Goal: Information Seeking & Learning: Learn about a topic

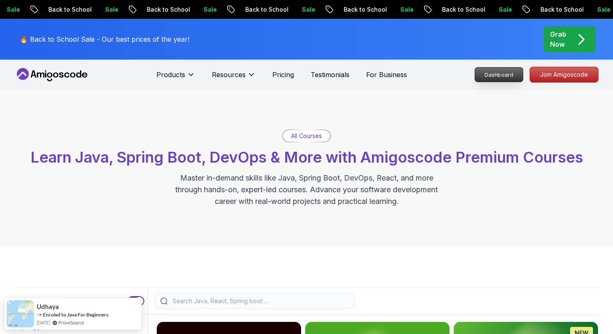
click at [498, 76] on nav "Products Resources Pricing Testimonials For Business Dashboard Join Amigoscode" at bounding box center [307, 75] width 584 height 30
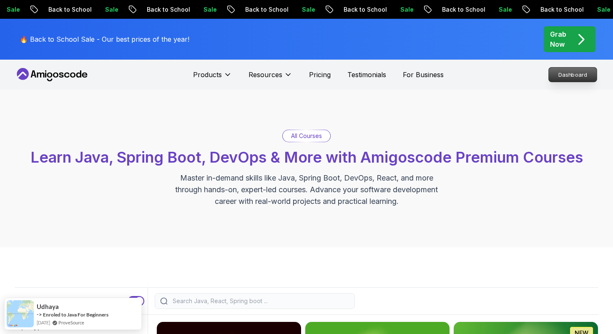
click at [561, 72] on p "Dashboard" at bounding box center [573, 75] width 48 height 14
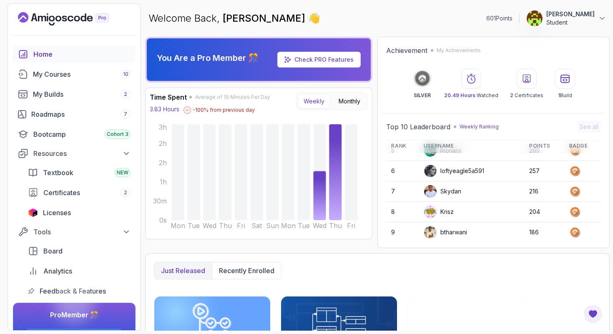
scroll to position [95, 0]
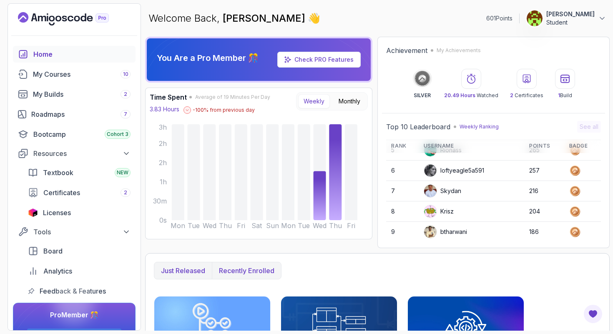
click at [235, 269] on p "Recently enrolled" at bounding box center [247, 271] width 56 height 10
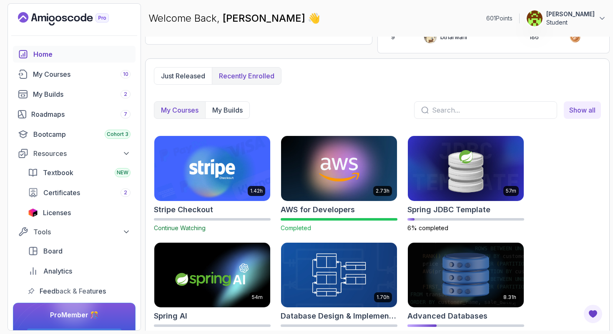
scroll to position [209, 0]
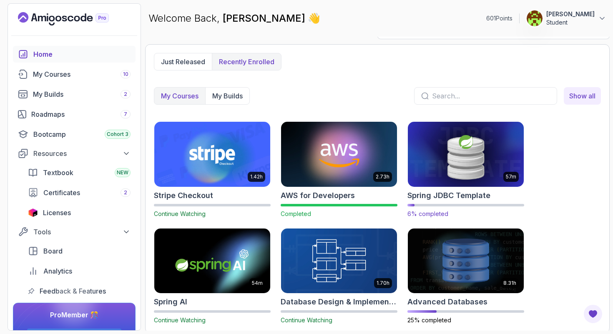
click at [454, 174] on img at bounding box center [466, 154] width 122 height 68
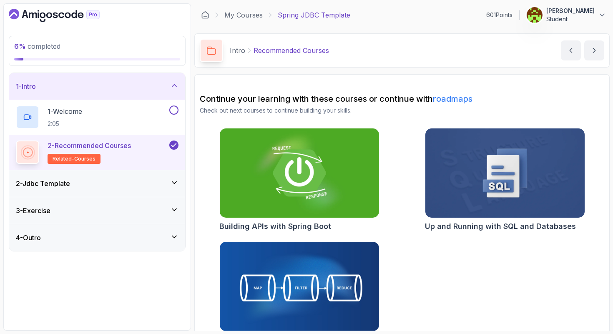
click at [402, 74] on section "Continue your learning with these courses or continue with roadmaps Check out n…" at bounding box center [402, 214] width 416 height 280
click at [135, 121] on div "1 - Welcome 2:05" at bounding box center [92, 117] width 152 height 23
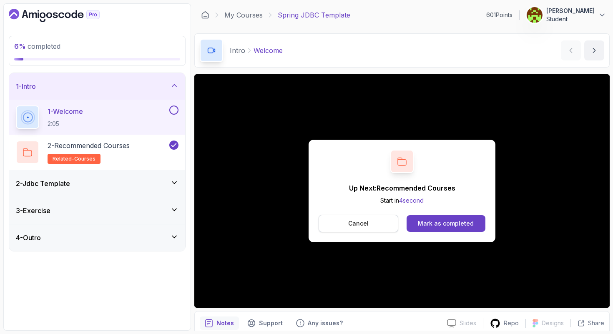
click at [370, 223] on button "Cancel" at bounding box center [359, 224] width 80 height 18
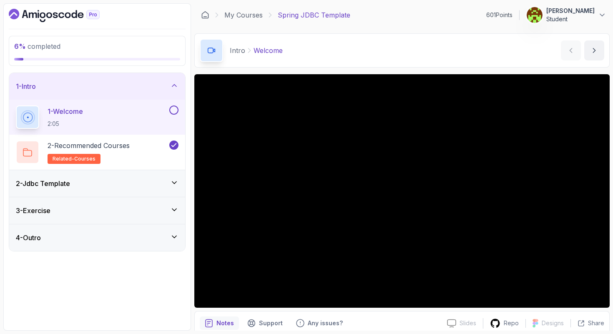
click at [117, 120] on div "1 - Welcome 2:05" at bounding box center [92, 117] width 152 height 23
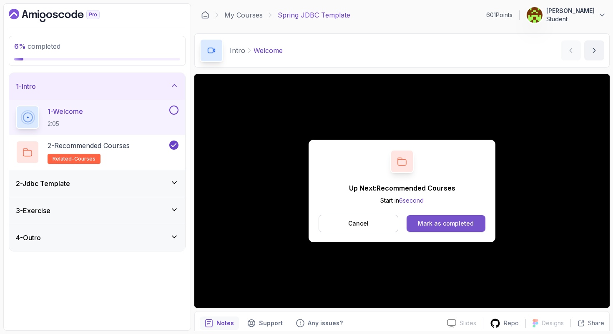
click at [444, 221] on div "Mark as completed" at bounding box center [446, 224] width 56 height 8
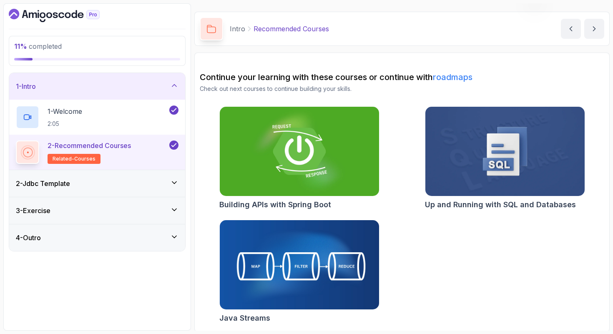
scroll to position [23, 0]
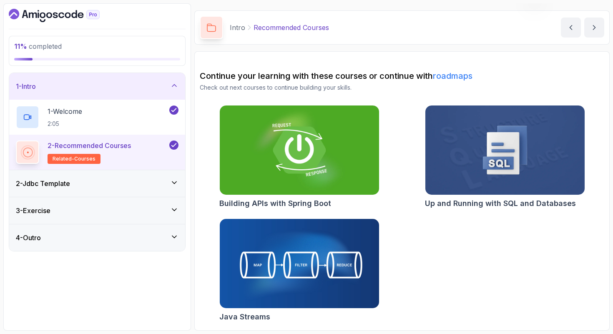
click at [141, 180] on div "2 - Jdbc Template" at bounding box center [97, 184] width 163 height 10
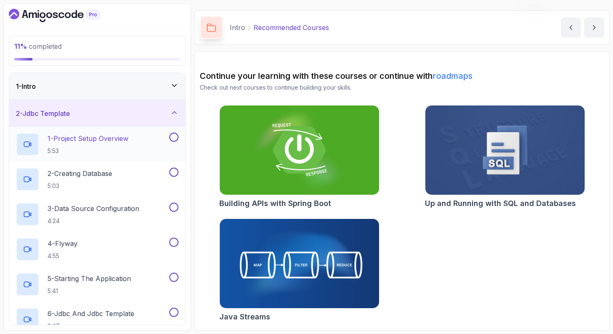
click at [102, 138] on p "1 - Project Setup Overview" at bounding box center [88, 139] width 81 height 10
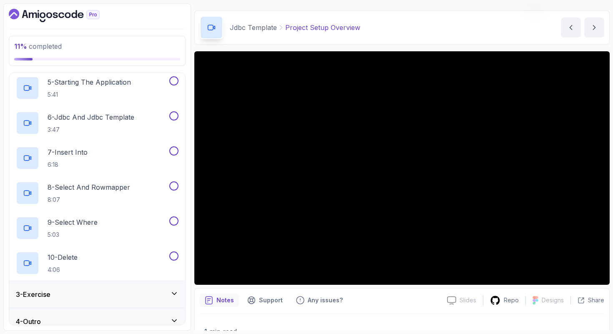
scroll to position [206, 0]
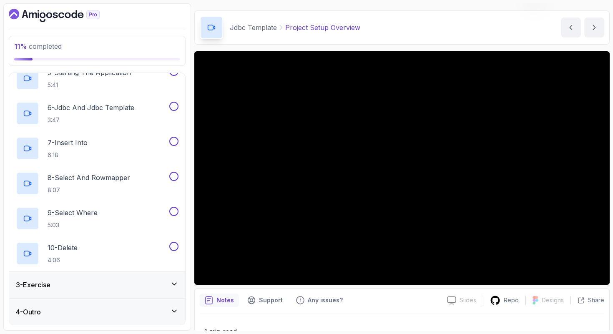
click at [76, 287] on div "3 - Exercise" at bounding box center [97, 285] width 163 height 10
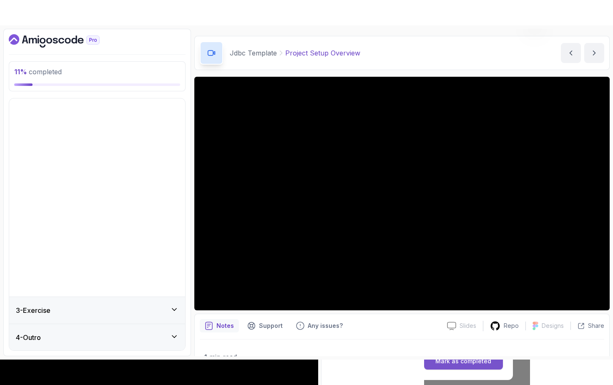
scroll to position [0, 0]
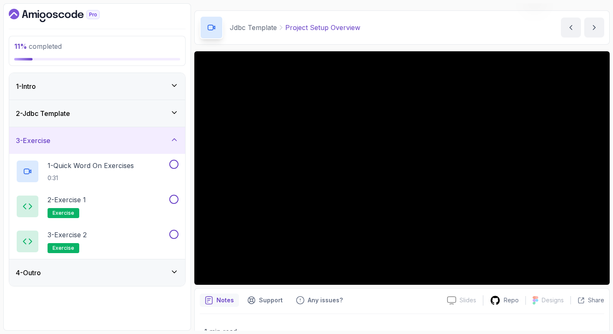
click at [73, 273] on div "4 - Outro" at bounding box center [97, 273] width 163 height 10
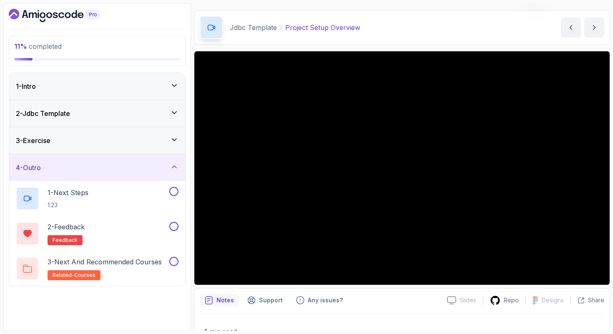
click at [76, 173] on div "4 - Outro" at bounding box center [97, 167] width 176 height 27
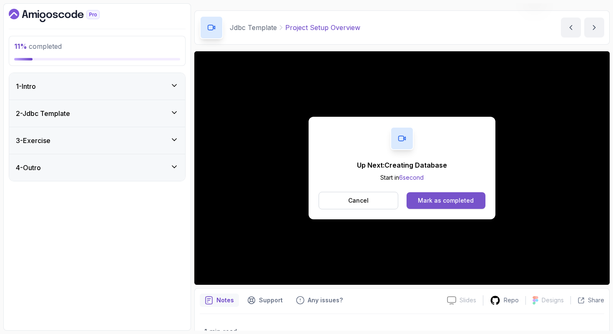
click at [444, 203] on div "Mark as completed" at bounding box center [446, 201] width 56 height 8
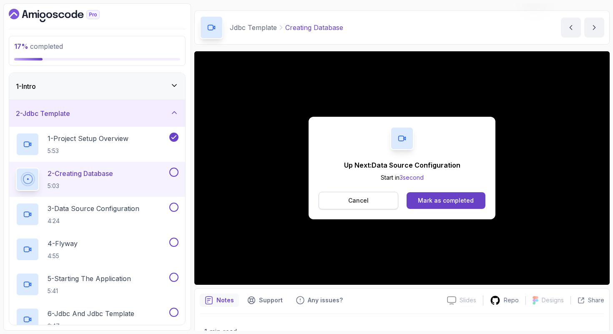
click at [348, 197] on button "Cancel" at bounding box center [359, 201] width 80 height 18
click at [465, 199] on div "Mark as completed" at bounding box center [446, 201] width 56 height 8
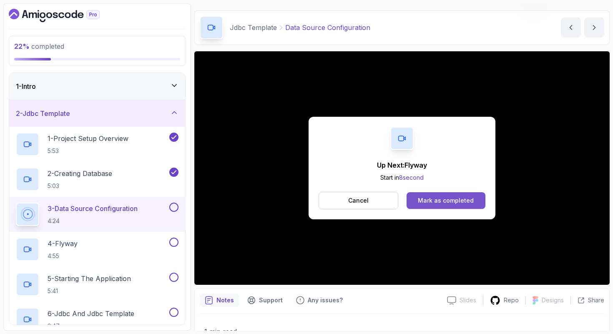
click at [429, 201] on div "Mark as completed" at bounding box center [446, 201] width 56 height 8
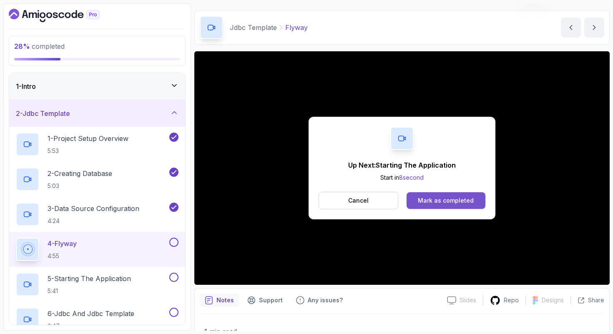
click at [453, 194] on button "Mark as completed" at bounding box center [446, 200] width 79 height 17
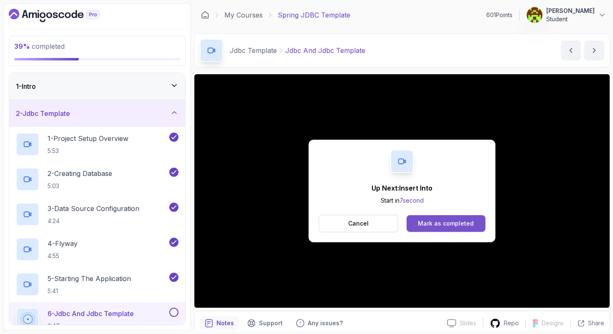
click at [436, 220] on div "Mark as completed" at bounding box center [446, 224] width 56 height 8
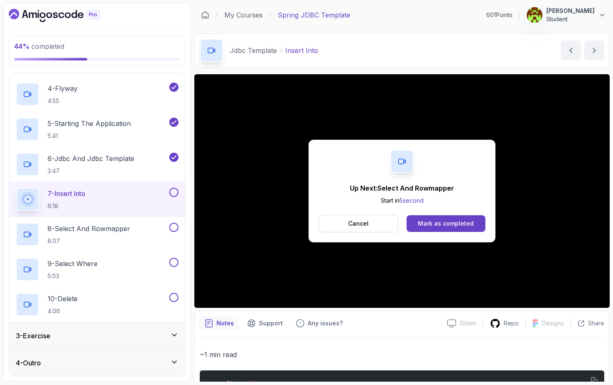
scroll to position [206, 0]
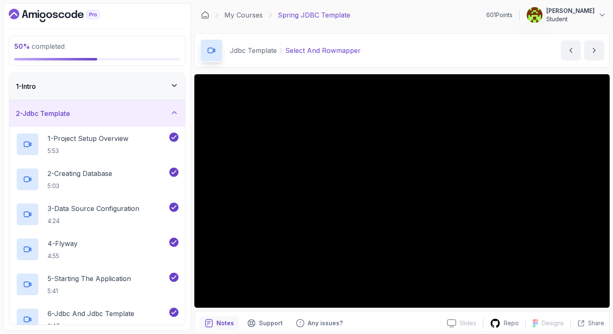
scroll to position [206, 0]
